Goal: Task Accomplishment & Management: Use online tool/utility

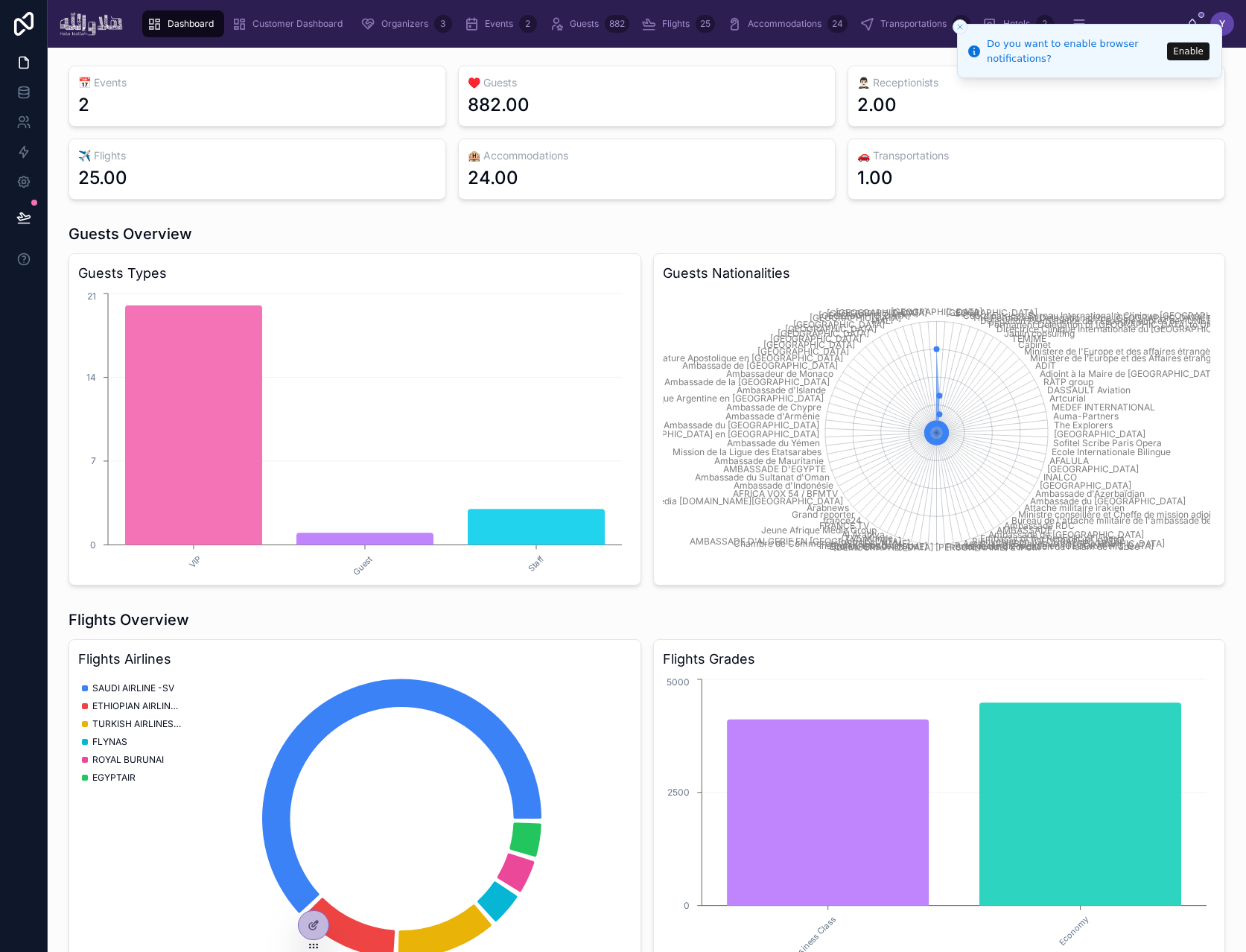
click at [1183, 57] on button "Enable" at bounding box center [1188, 52] width 43 height 18
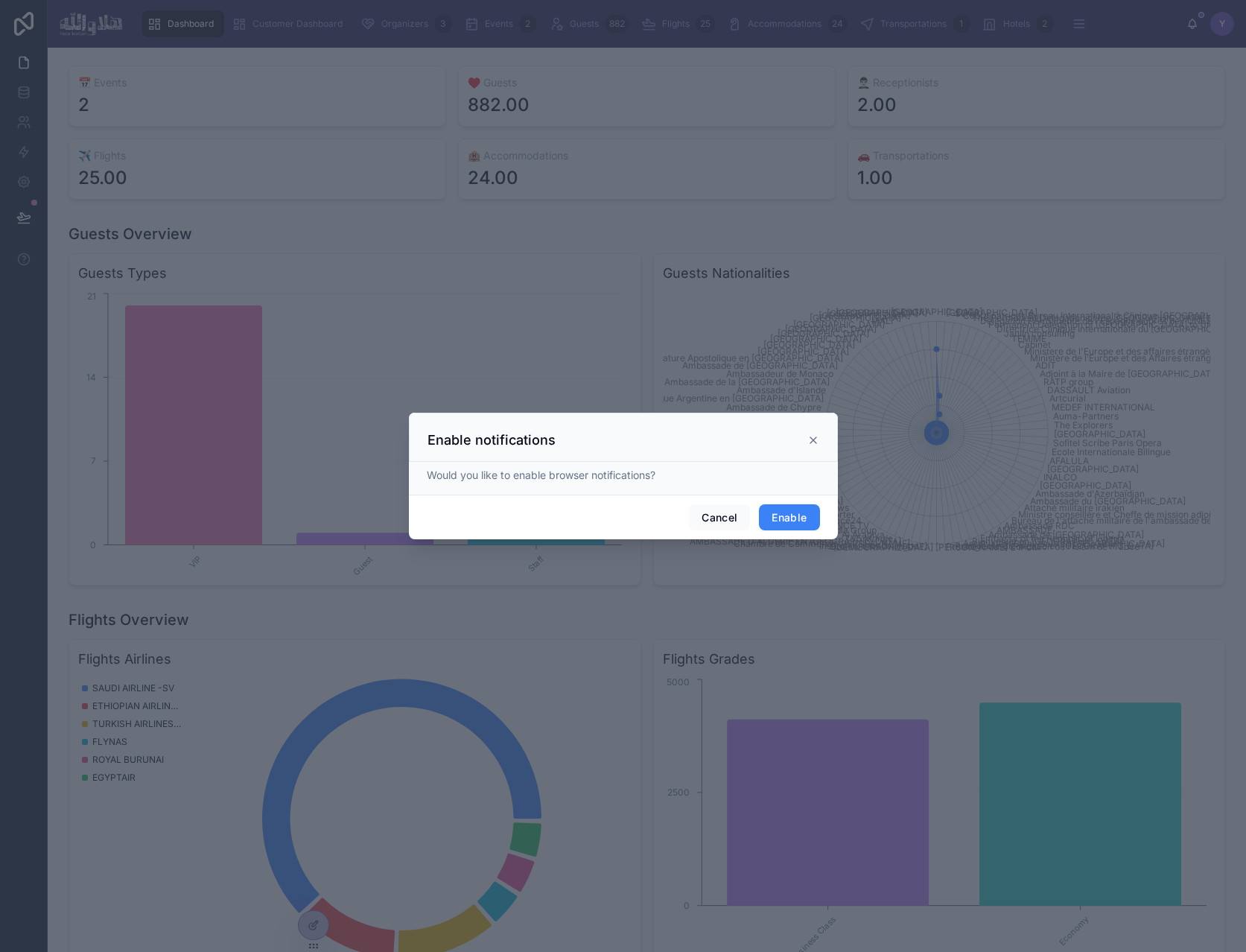
click at [787, 524] on button "Enable" at bounding box center [789, 517] width 61 height 27
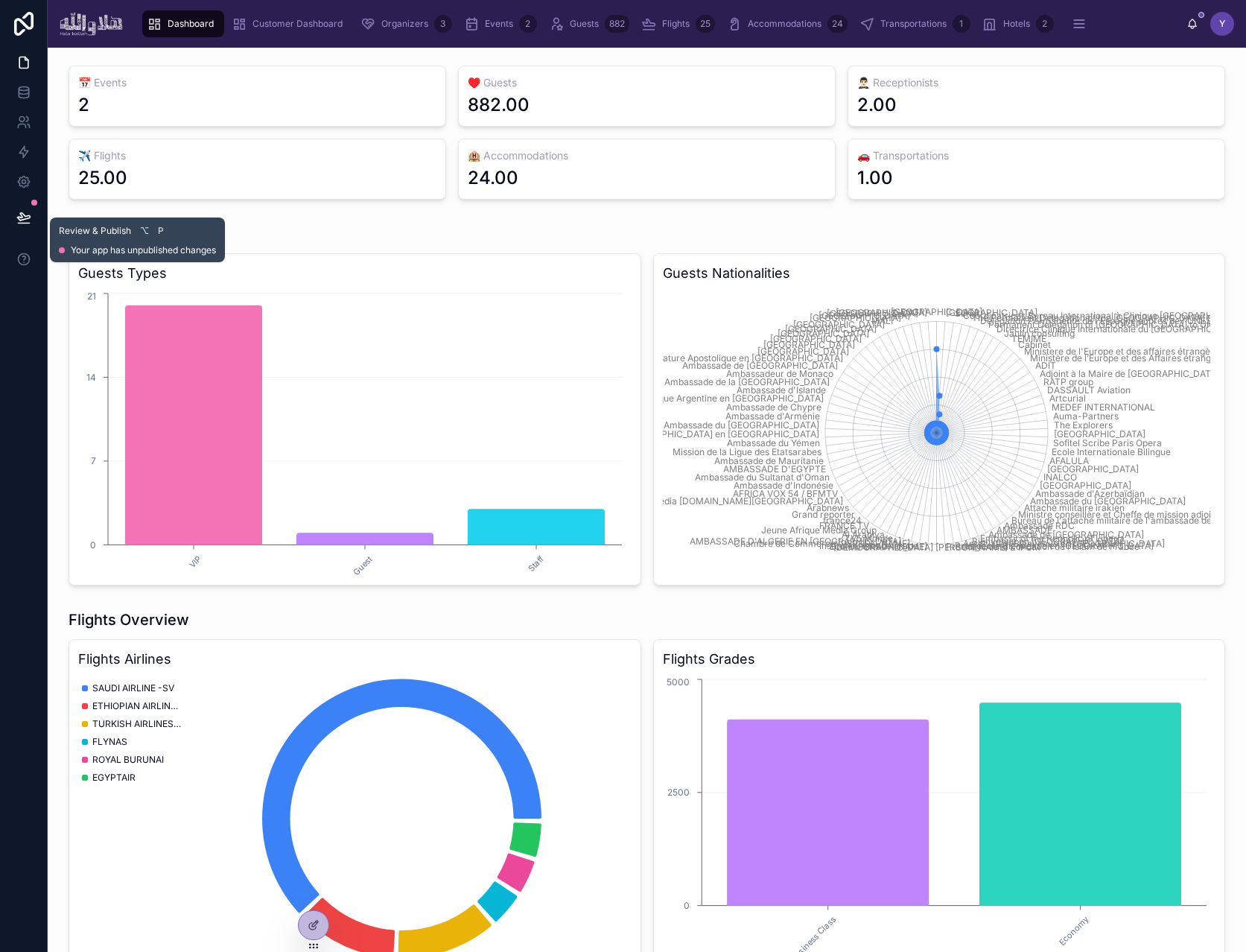
click at [29, 215] on icon at bounding box center [23, 217] width 13 height 8
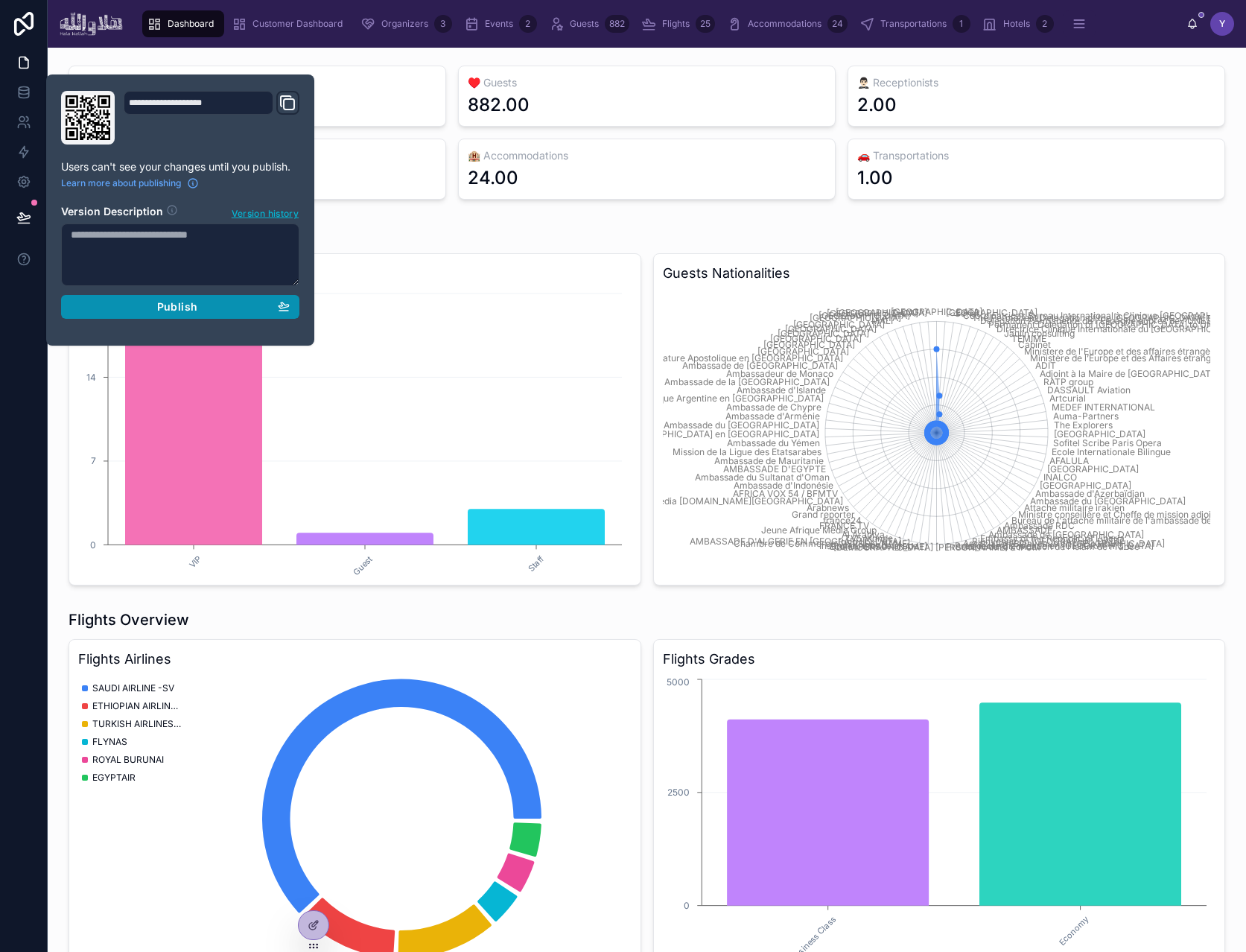
click at [172, 310] on span "Publish" at bounding box center [177, 307] width 41 height 14
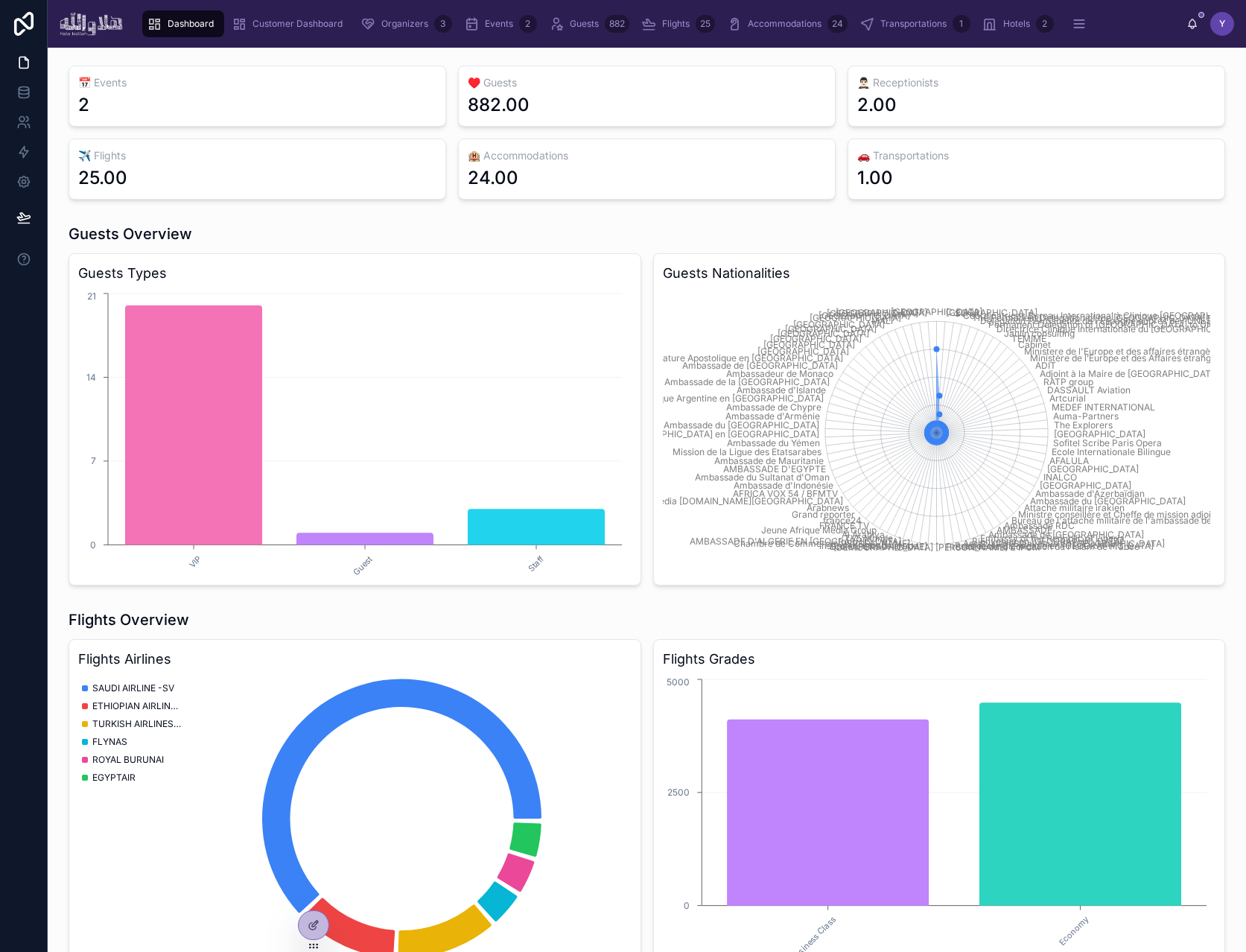
click at [510, 233] on div "Guests Overview" at bounding box center [646, 233] width 1157 height 21
click at [483, 30] on div "Events 2" at bounding box center [500, 24] width 73 height 24
